Goal: Information Seeking & Learning: Learn about a topic

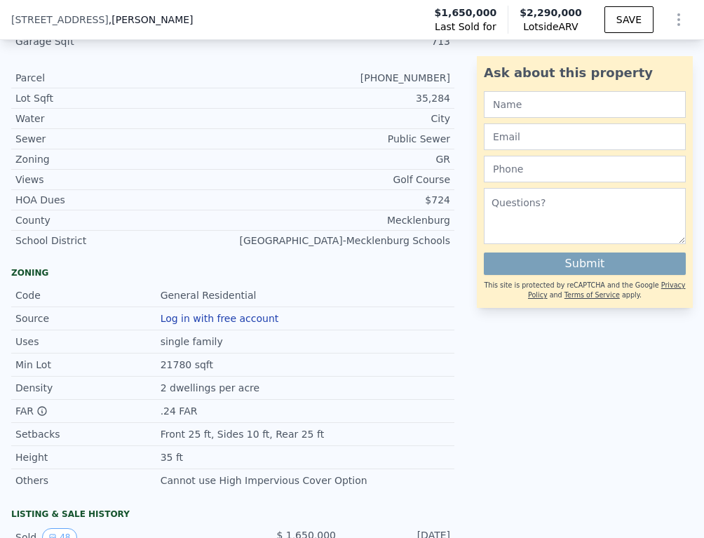
scroll to position [1194, 0]
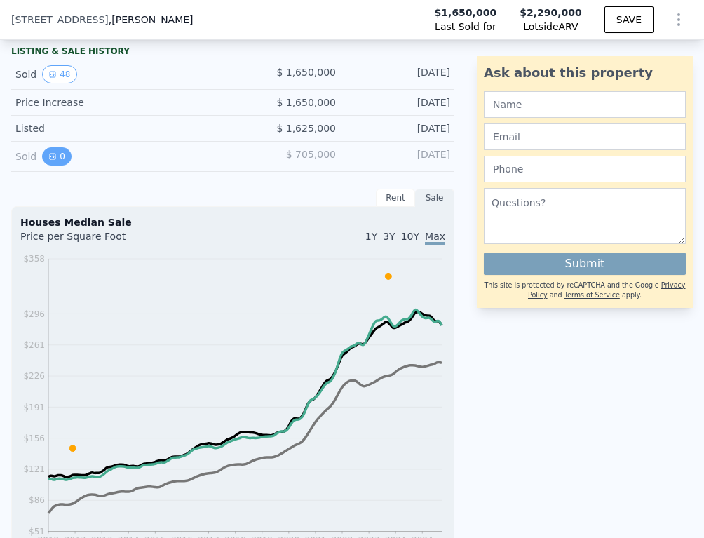
click at [43, 161] on button "0" at bounding box center [56, 156] width 29 height 18
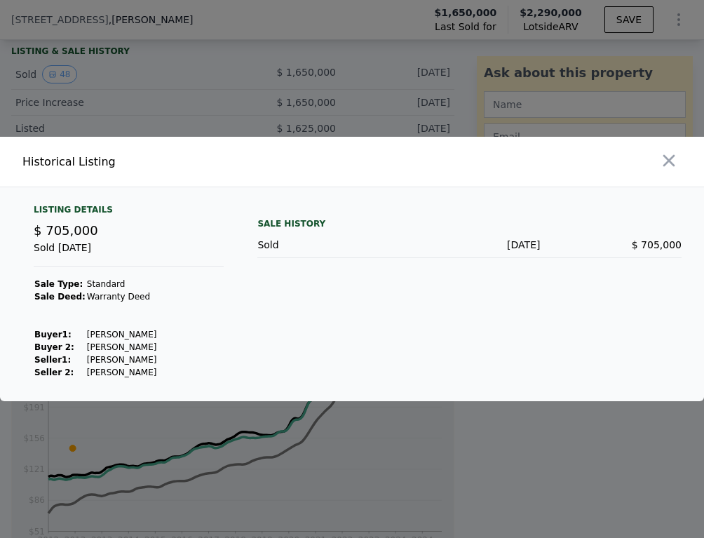
click at [126, 90] on div at bounding box center [352, 269] width 704 height 538
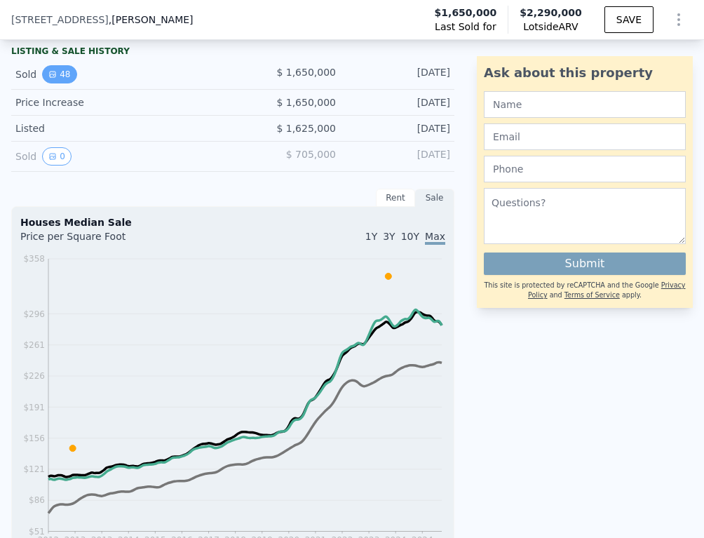
click at [71, 72] on button "48" at bounding box center [59, 74] width 34 height 18
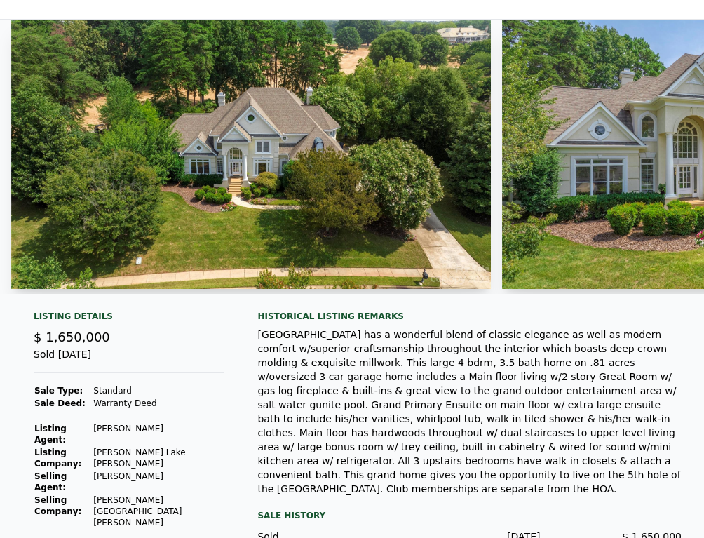
scroll to position [102, 0]
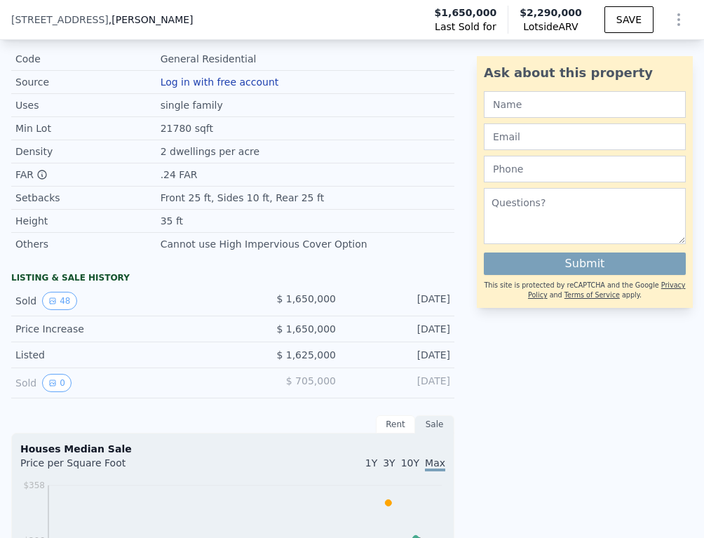
scroll to position [969, 0]
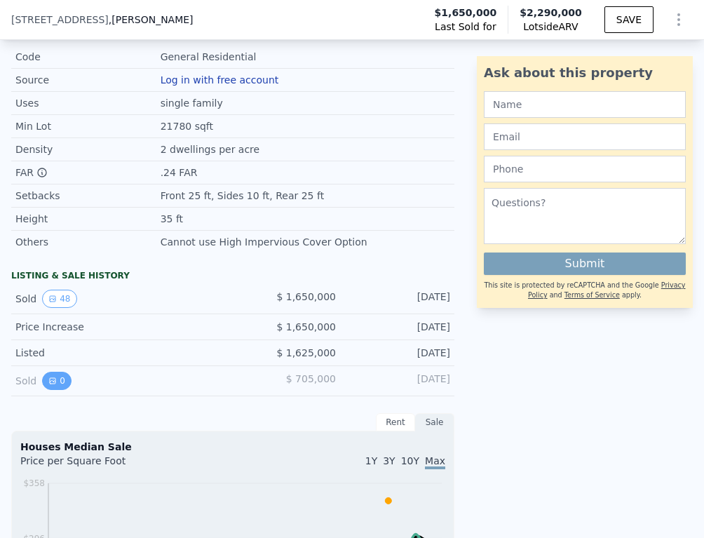
click at [60, 379] on button "0" at bounding box center [56, 381] width 29 height 18
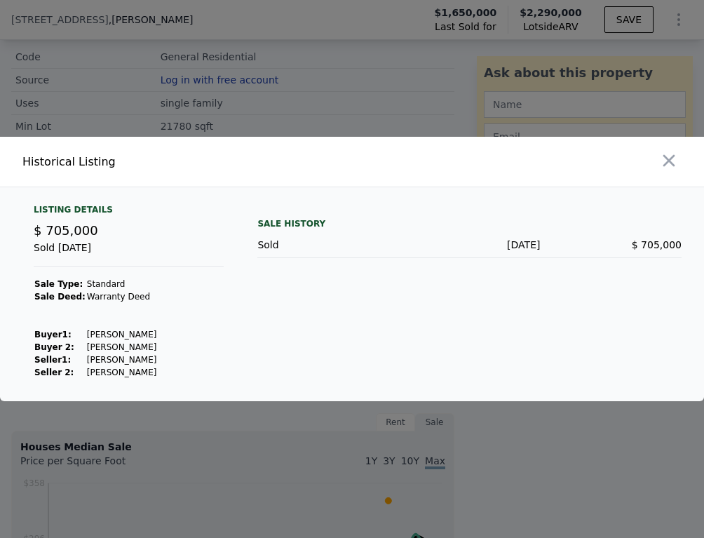
drag, startPoint x: 155, startPoint y: 372, endPoint x: 80, endPoint y: 375, distance: 75.1
click at [86, 375] on td "[PERSON_NAME]" at bounding box center [122, 372] width 72 height 13
click at [176, 360] on div "Listing Details $ 705,000 Sold Dec 27, 2012 Sale Type: Standard Sale Deed: Warr…" at bounding box center [128, 291] width 213 height 175
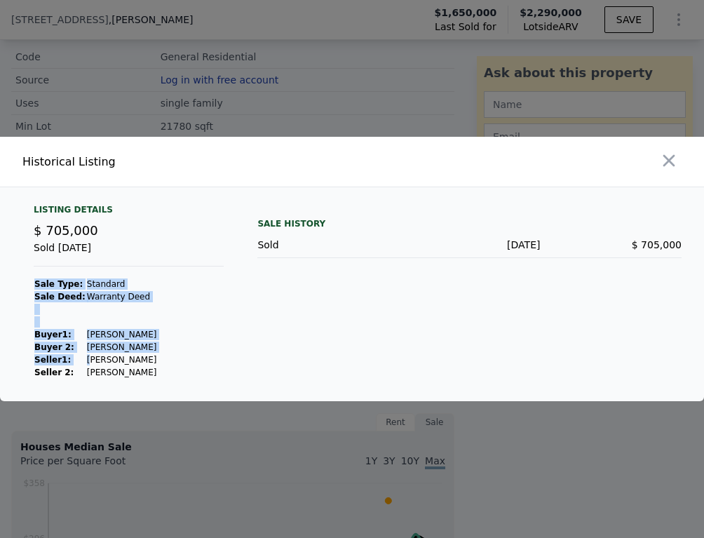
drag, startPoint x: 161, startPoint y: 360, endPoint x: 86, endPoint y: 361, distance: 74.4
click at [86, 361] on div "Listing Details $ 705,000 Sold Dec 27, 2012 Sale Type: Standard Sale Deed: Warr…" at bounding box center [128, 291] width 213 height 175
click at [86, 361] on td "[PERSON_NAME]" at bounding box center [122, 360] width 72 height 13
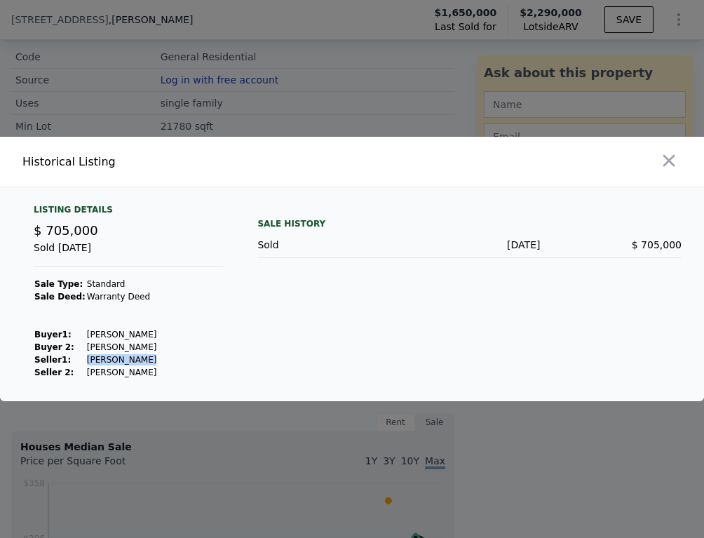
drag, startPoint x: 79, startPoint y: 361, endPoint x: 146, endPoint y: 359, distance: 66.7
click at [146, 359] on tr "Seller 1 : Hawk Donald G" at bounding box center [95, 360] width 123 height 13
copy tr "[PERSON_NAME]"
click at [167, 415] on div at bounding box center [352, 269] width 704 height 538
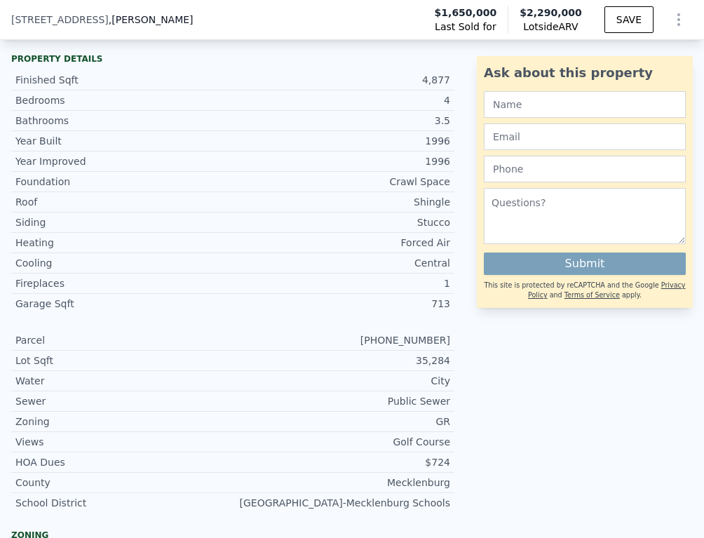
scroll to position [556, 0]
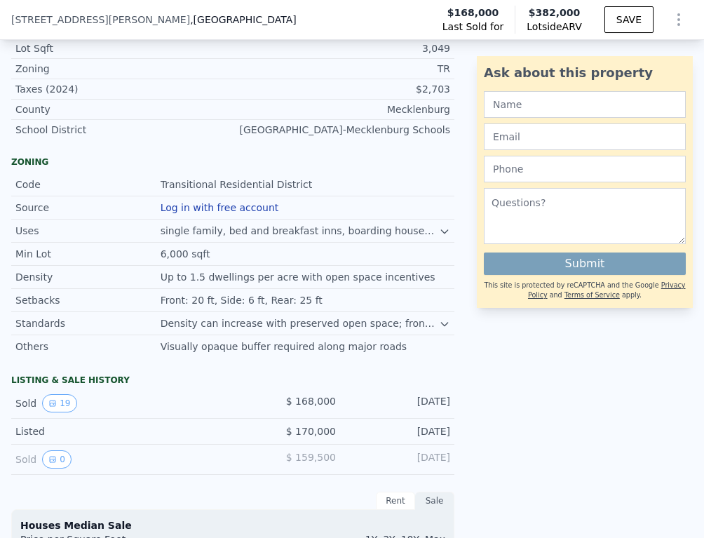
scroll to position [783, 0]
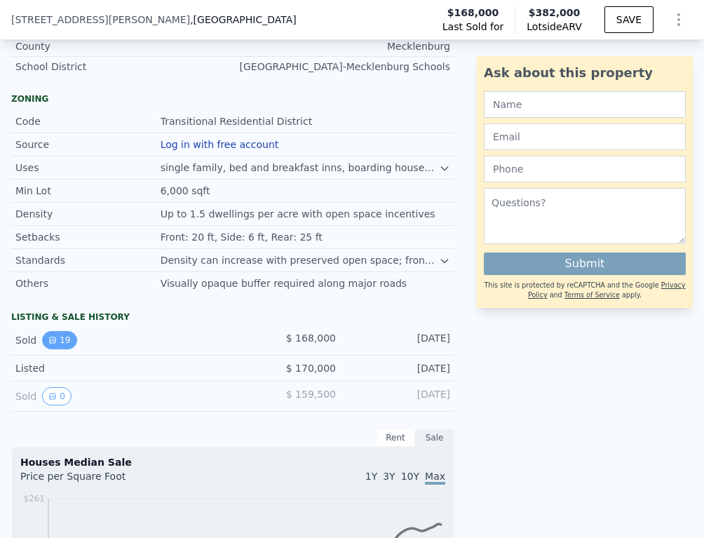
click at [53, 343] on icon "View historical data" at bounding box center [52, 340] width 8 height 8
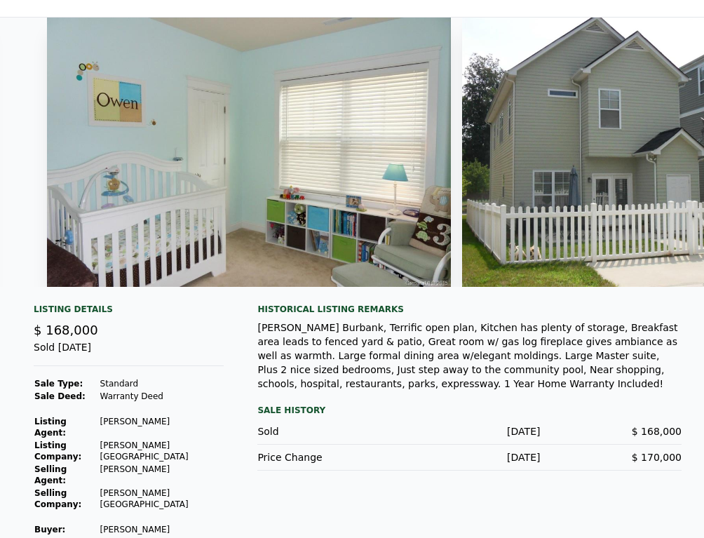
scroll to position [0, 4013]
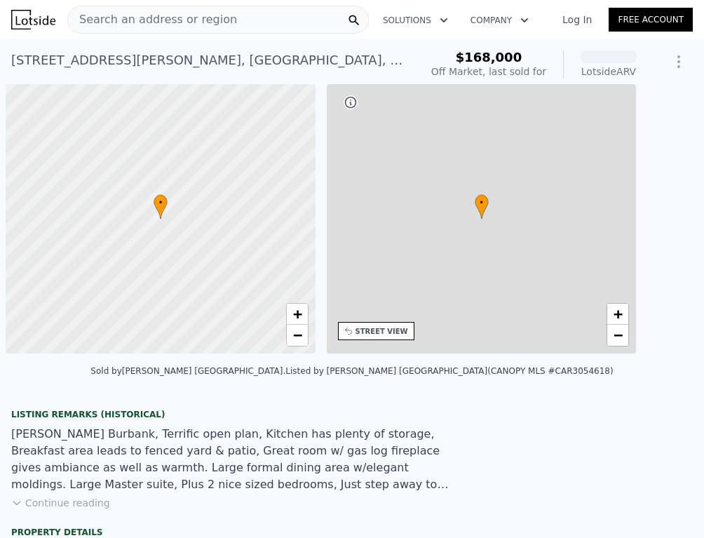
scroll to position [0, 6]
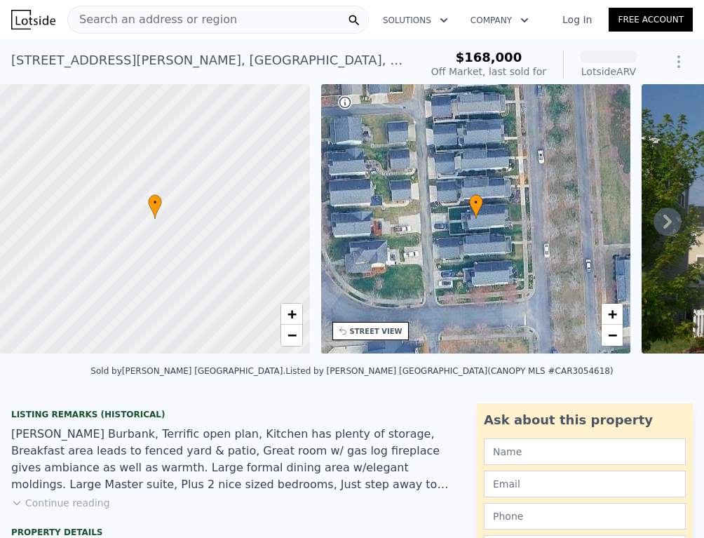
click at [217, 16] on span "Search an address or region" at bounding box center [152, 19] width 169 height 17
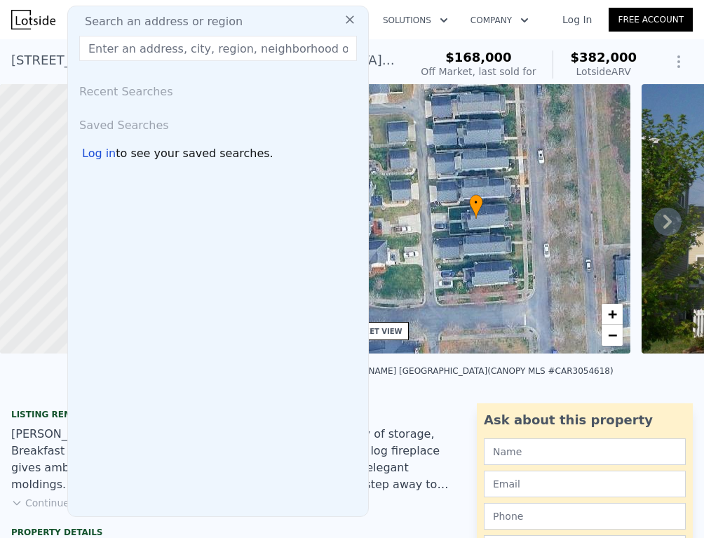
click at [215, 50] on input "text" at bounding box center [218, 48] width 278 height 25
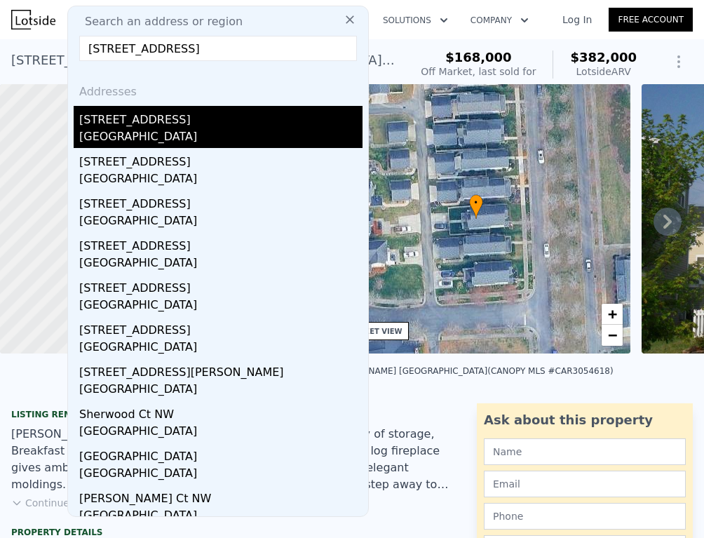
type input "[STREET_ADDRESS]"
click at [224, 133] on div "[GEOGRAPHIC_DATA]" at bounding box center [220, 138] width 283 height 20
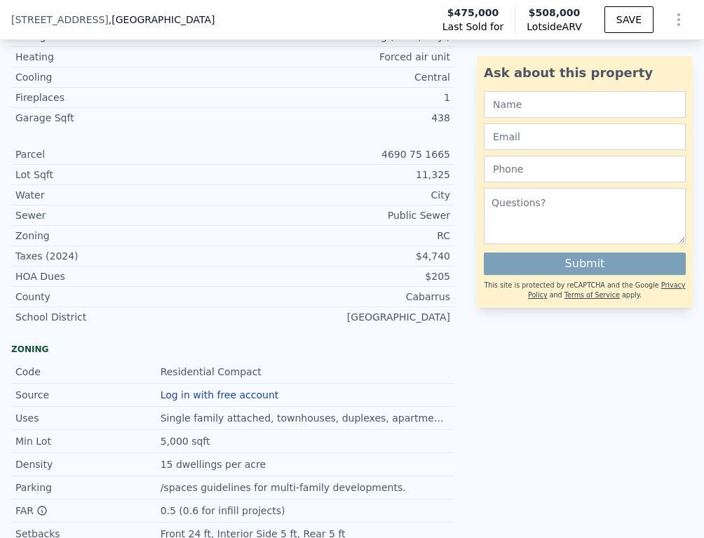
scroll to position [1076, 0]
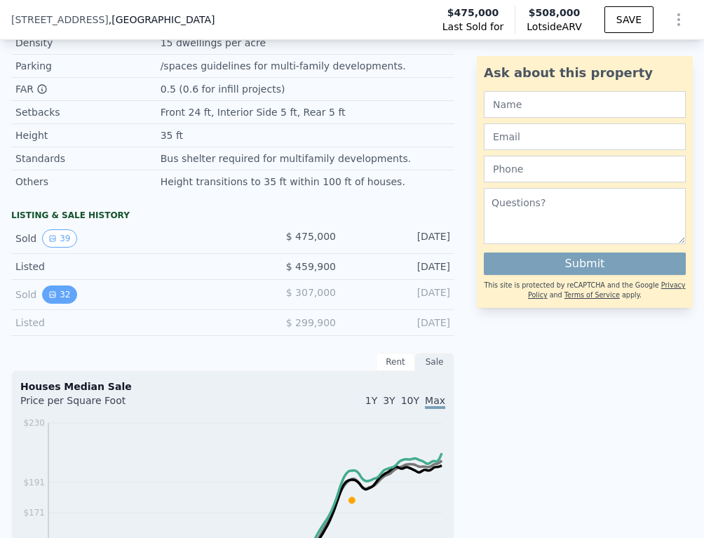
click at [64, 294] on button "32" at bounding box center [59, 294] width 34 height 18
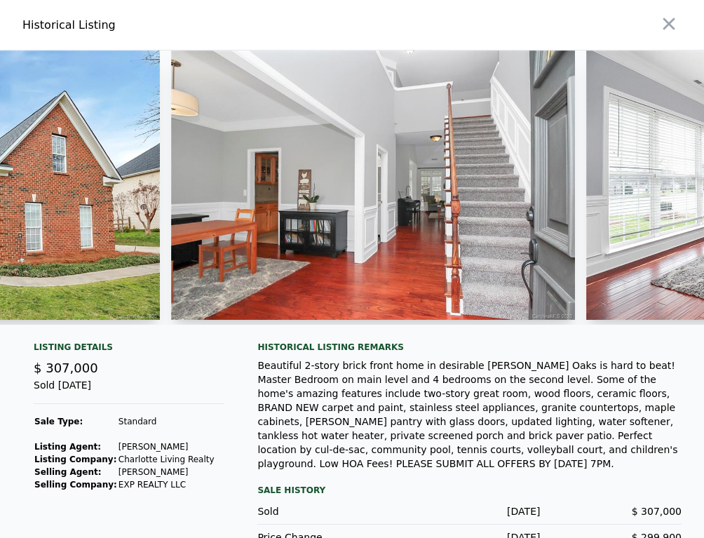
scroll to position [0, 288]
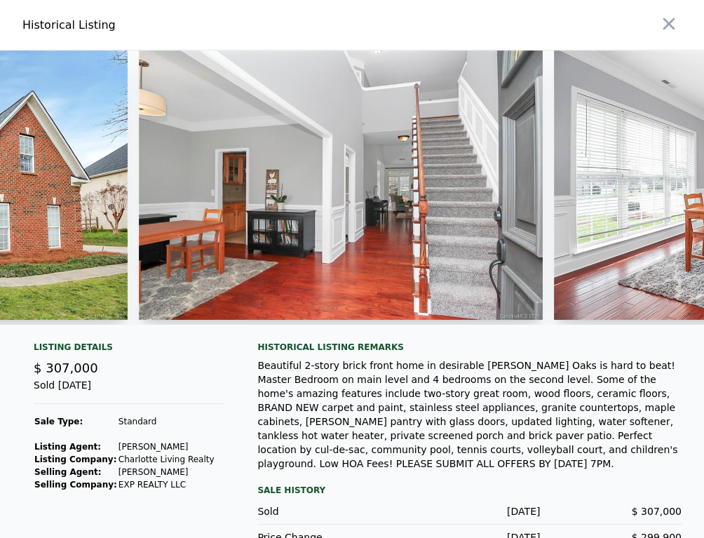
click at [337, 231] on img at bounding box center [341, 185] width 405 height 269
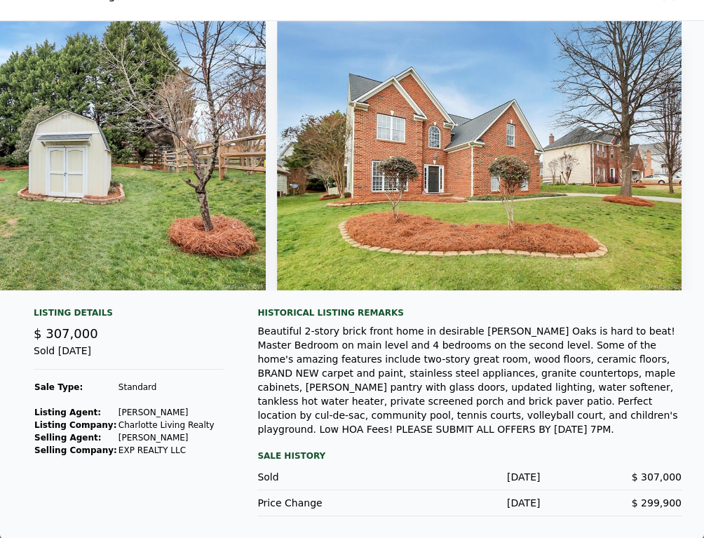
scroll to position [0, 0]
